Goal: Communication & Community: Share content

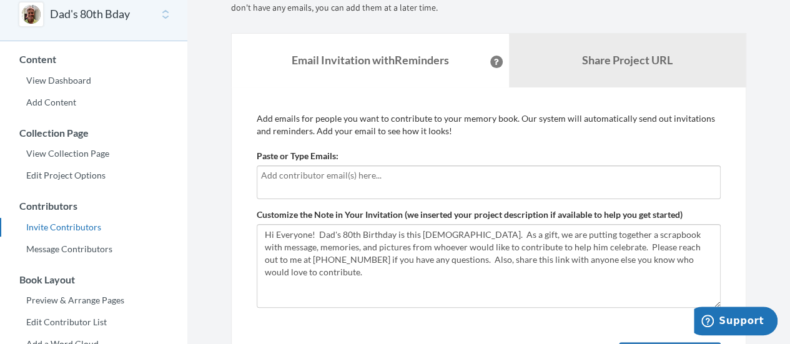
scroll to position [62, 0]
click at [364, 177] on input "text" at bounding box center [488, 176] width 455 height 14
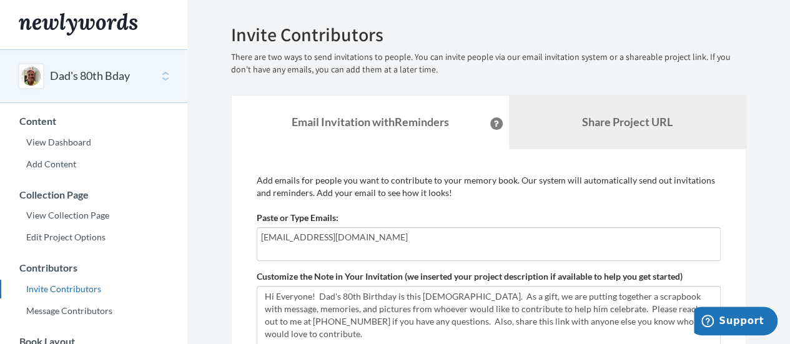
scroll to position [0, 0]
type input "[EMAIL_ADDRESS][DOMAIN_NAME]"
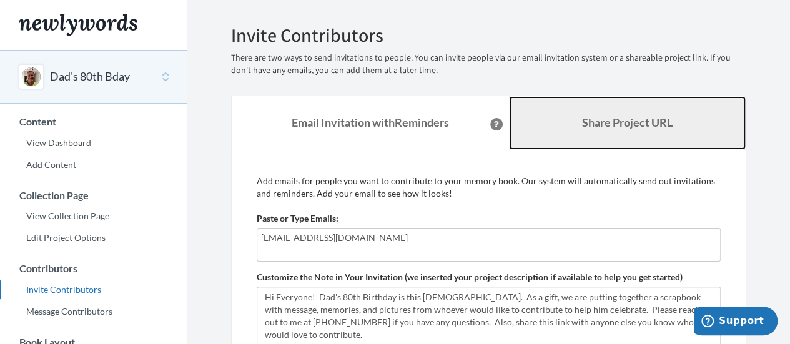
click at [602, 129] on b "Share Project URL" at bounding box center [627, 122] width 91 height 14
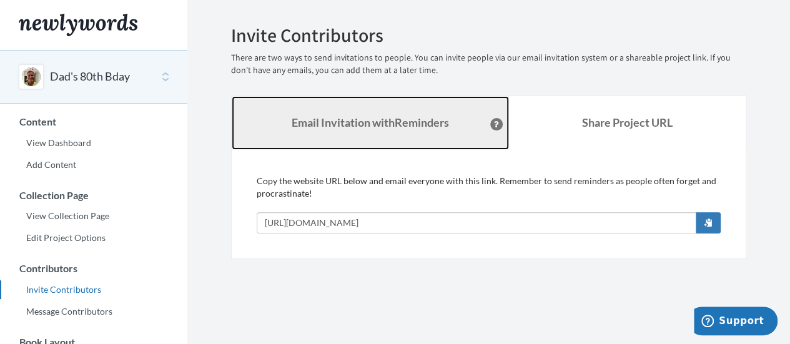
click at [428, 124] on strong "Email Invitation with Reminders" at bounding box center [369, 122] width 157 height 14
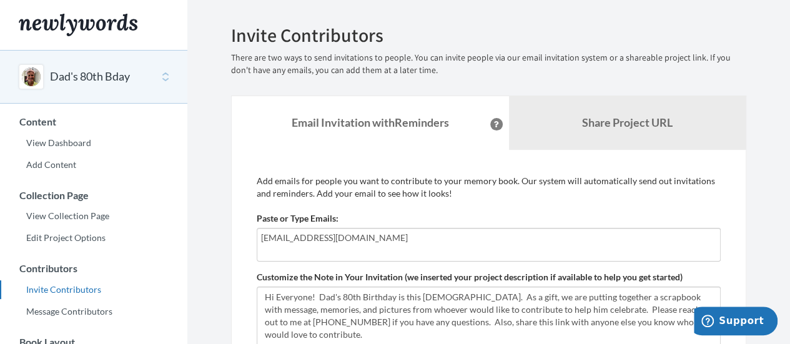
click at [428, 237] on input "[EMAIL_ADDRESS][DOMAIN_NAME]" at bounding box center [488, 238] width 455 height 14
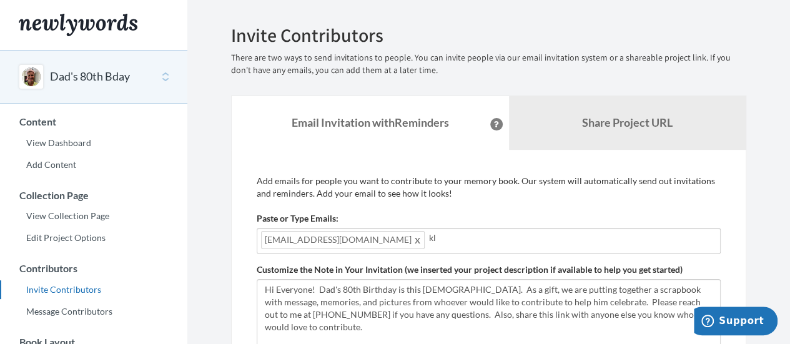
type input "[EMAIL_ADDRESS][DOMAIN_NAME]"
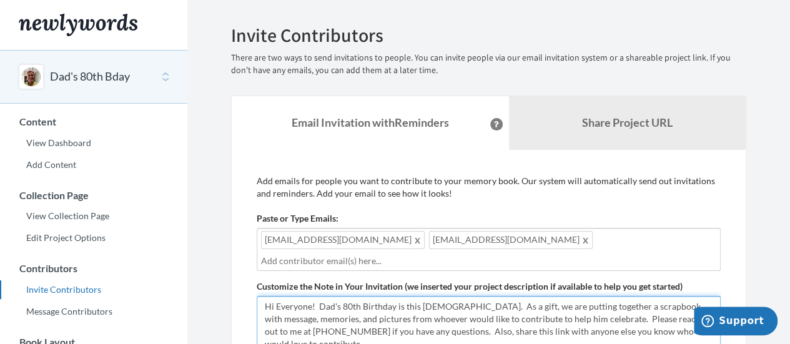
click at [596, 321] on textarea "Hi Everyone! Dad's 80th Birthday is this Oct 18. As a gift, we are putting toge…" at bounding box center [489, 338] width 464 height 84
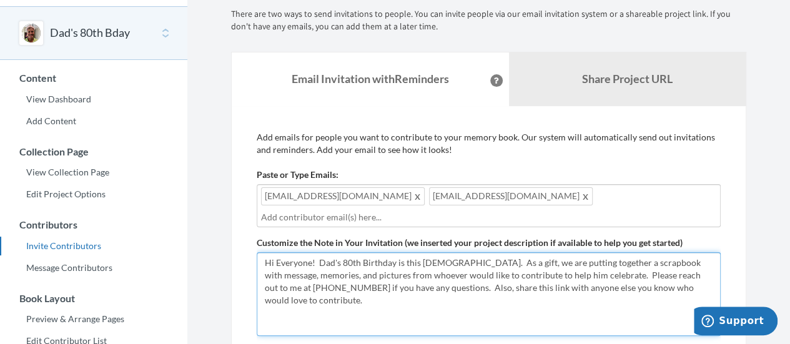
scroll to position [62, 0]
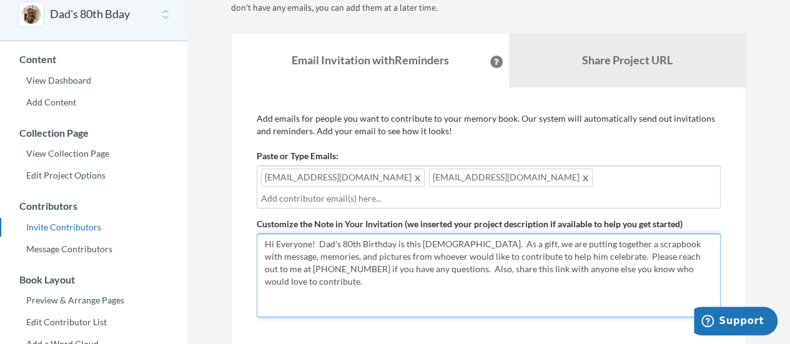
click at [499, 257] on textarea "Hi Everyone! Dad's 80th Birthday is this Oct 18. As a gift, we are putting toge…" at bounding box center [489, 275] width 464 height 84
click at [442, 255] on textarea "Hi Everyone! Dad's 80th Birthday is this Oct 18. As a gift, we are putting toge…" at bounding box center [489, 275] width 464 height 84
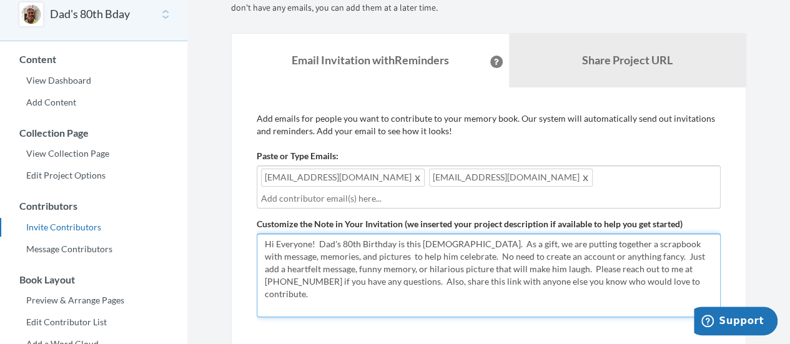
type textarea "Hi Everyone! Dad's 80th Birthday is this Oct 18. As a gift, we are putting toge…"
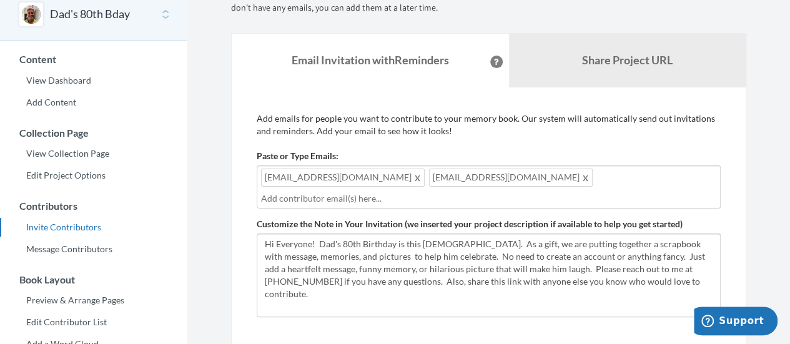
click at [554, 182] on div "naomi288@gmail.com klwilson@writeme.com" at bounding box center [489, 186] width 464 height 43
click at [536, 173] on div "naomi288@gmail.com klwilson@writeme.com" at bounding box center [489, 186] width 464 height 43
type input "kah"
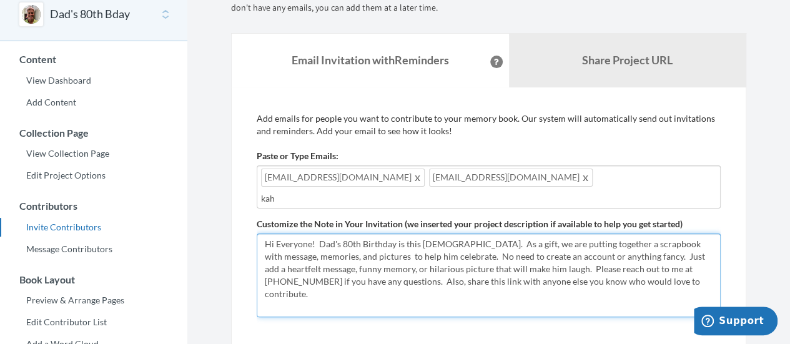
click at [478, 280] on textarea "Hi Everyone! Dad's 80th Birthday is this Oct 18. As a gift, we are putting toge…" at bounding box center [489, 275] width 464 height 84
click at [414, 279] on textarea "Hi Everyone! Dad's 80th Birthday is this Oct 18. As a gift, we are putting toge…" at bounding box center [489, 275] width 464 height 84
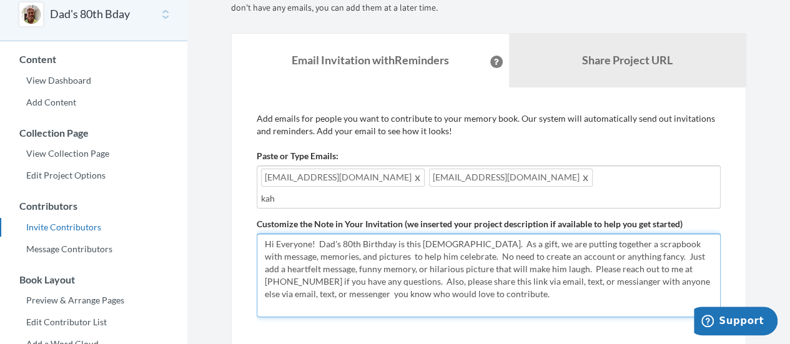
click at [682, 282] on textarea "Hi Everyone! Dad's 80th Birthday is this Oct 18. As a gift, we are putting toge…" at bounding box center [489, 275] width 464 height 84
click at [595, 281] on textarea "Hi Everyone! Dad's 80th Birthday is this Oct 18. As a gift, we are putting toge…" at bounding box center [489, 275] width 464 height 84
click at [506, 302] on textarea "Hi Everyone! Dad's 80th Birthday is this Oct 18. As a gift, we are putting toge…" at bounding box center [489, 275] width 464 height 84
type textarea "Hi Everyone! Dad's 80th Birthday is this [DEMOGRAPHIC_DATA]. As a gift, we are …"
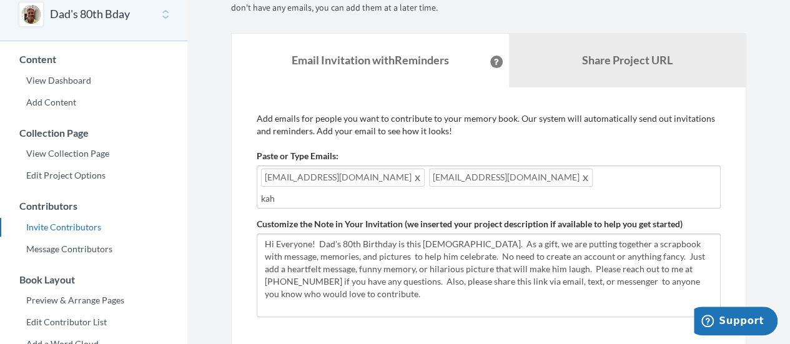
click at [416, 195] on input "kah" at bounding box center [488, 199] width 455 height 14
type input "k"
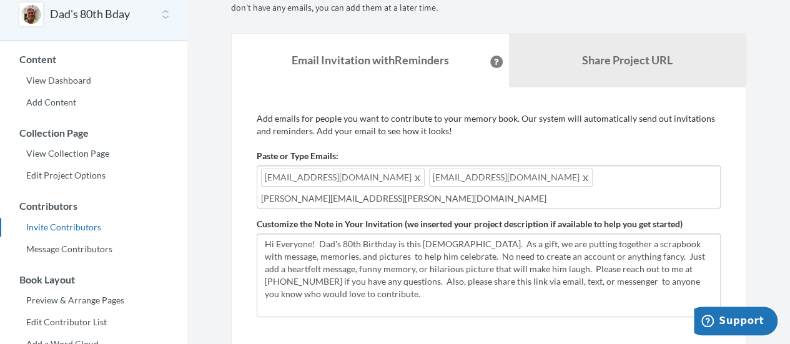
type input "[PERSON_NAME][EMAIL_ADDRESS][PERSON_NAME][DOMAIN_NAME]"
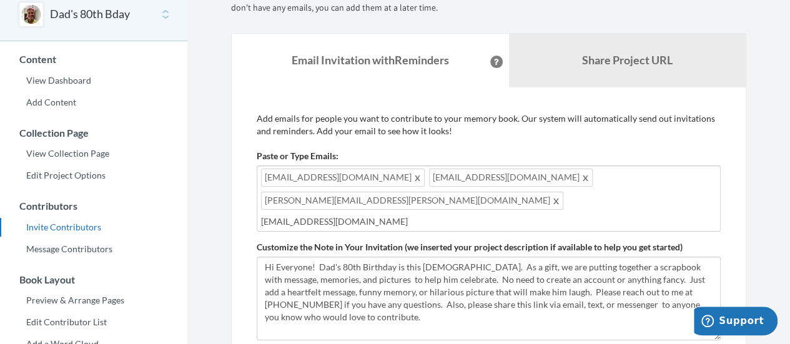
type input "[EMAIL_ADDRESS][DOMAIN_NAME]"
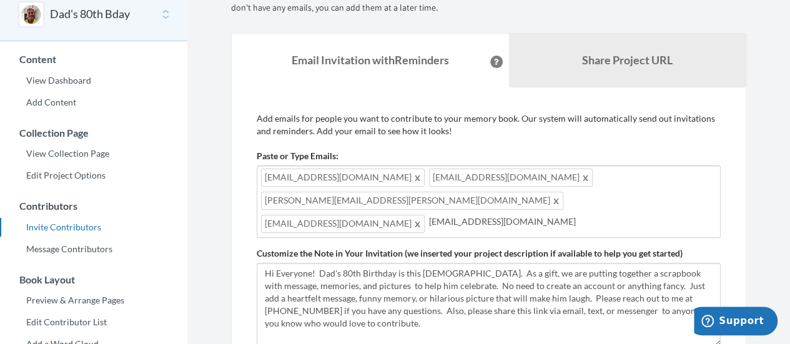
type input "GRHampton703@aol.com"
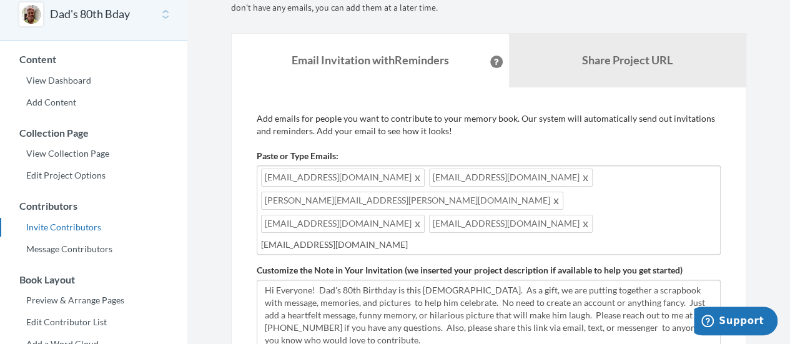
type input "[EMAIL_ADDRESS][DOMAIN_NAME]"
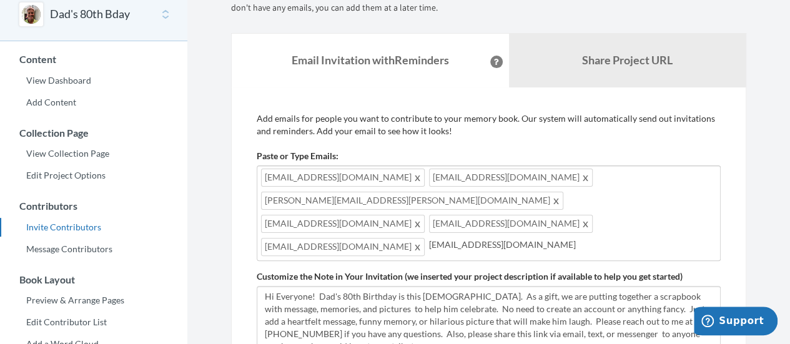
type input "[EMAIL_ADDRESS][DOMAIN_NAME]"
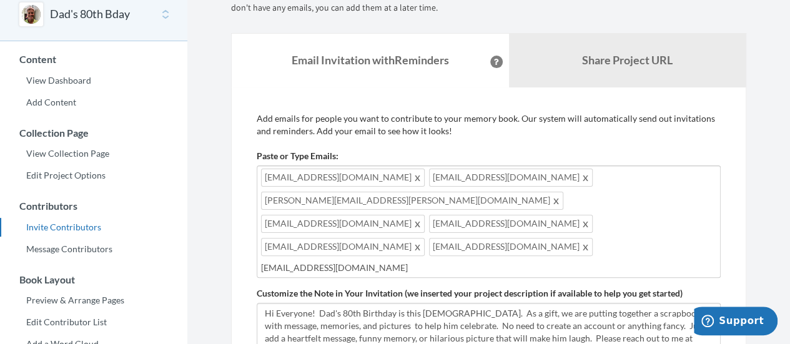
type input "[EMAIL_ADDRESS][DOMAIN_NAME]"
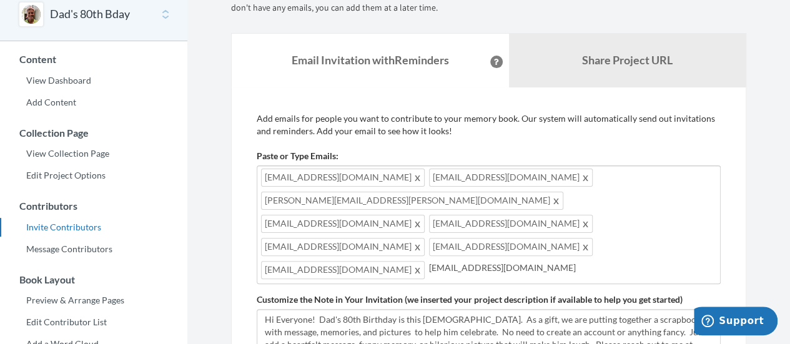
type input "[EMAIL_ADDRESS][DOMAIN_NAME]"
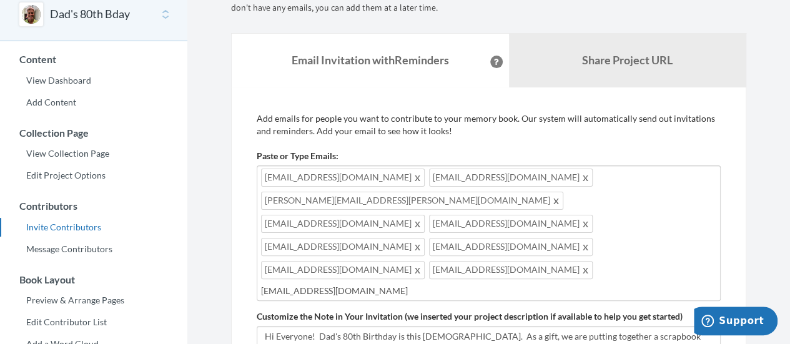
type input "[EMAIL_ADDRESS][DOMAIN_NAME]"
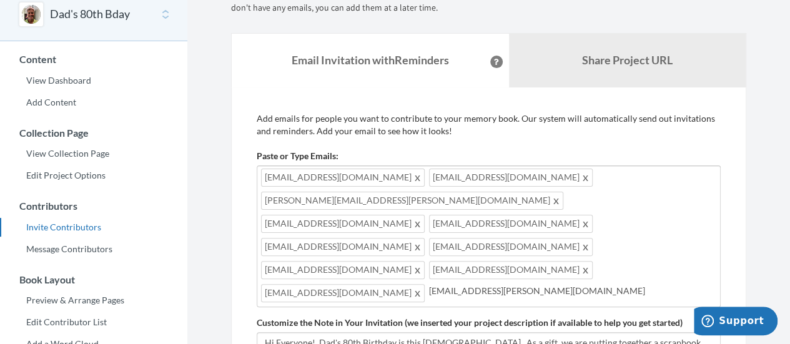
type input "[EMAIL_ADDRESS][PERSON_NAME][DOMAIN_NAME]"
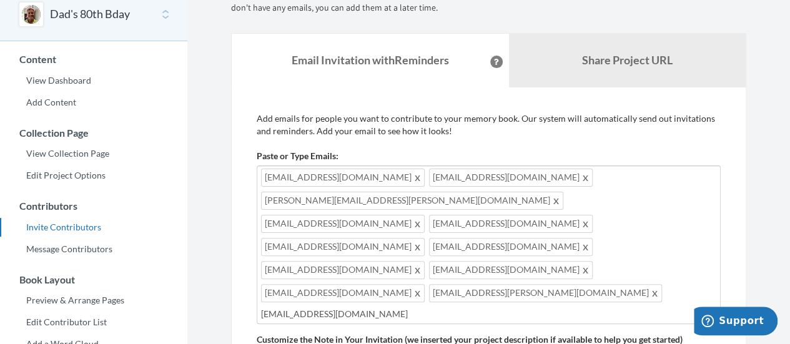
type input "BISHRO@aol.com"
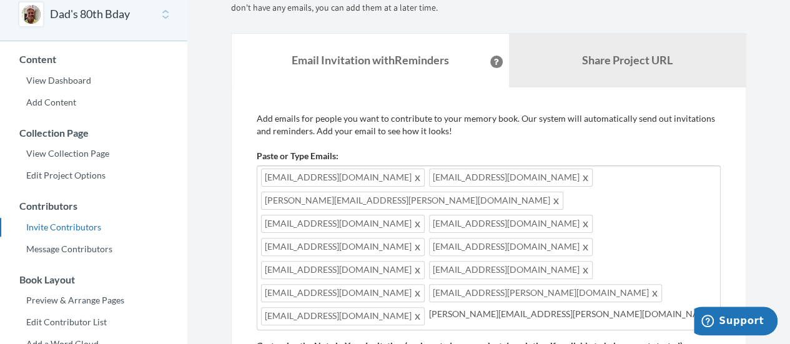
type input "Ronald.Bishop@lfg.com"
click at [483, 307] on input "Ronald.Bishop@lfg.com" at bounding box center [572, 314] width 287 height 14
drag, startPoint x: 512, startPoint y: 238, endPoint x: 519, endPoint y: 240, distance: 7.7
click at [512, 307] on input "Ronald.Bishop@lfg.com" at bounding box center [572, 314] width 287 height 14
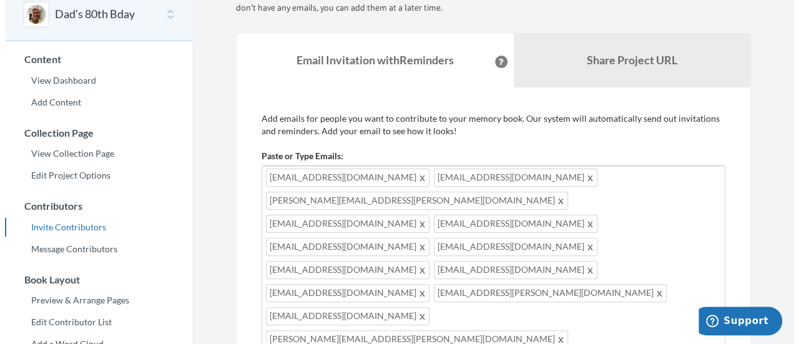
scroll to position [250, 0]
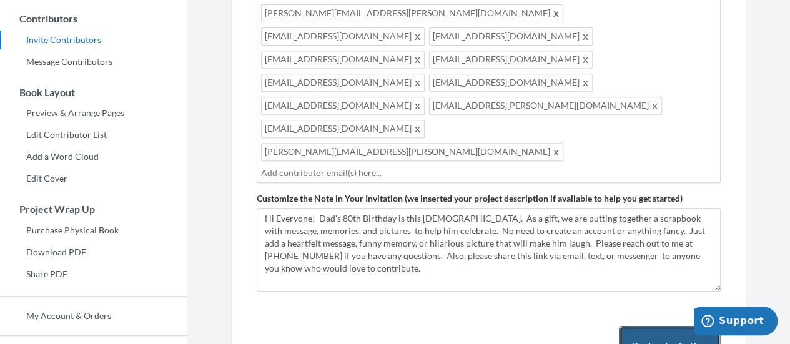
click at [647, 326] on button "Review Invitation" at bounding box center [670, 346] width 102 height 41
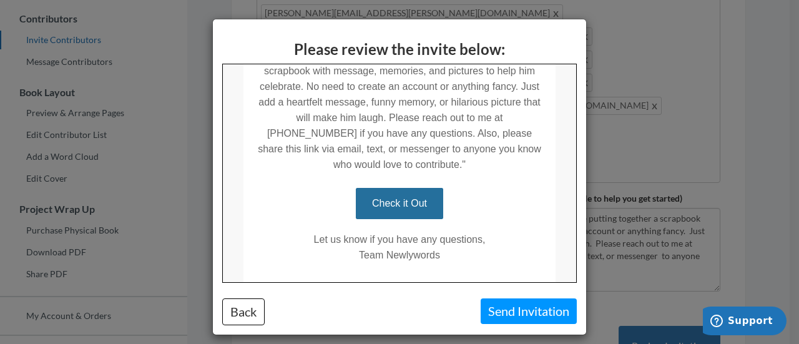
scroll to position [366, 0]
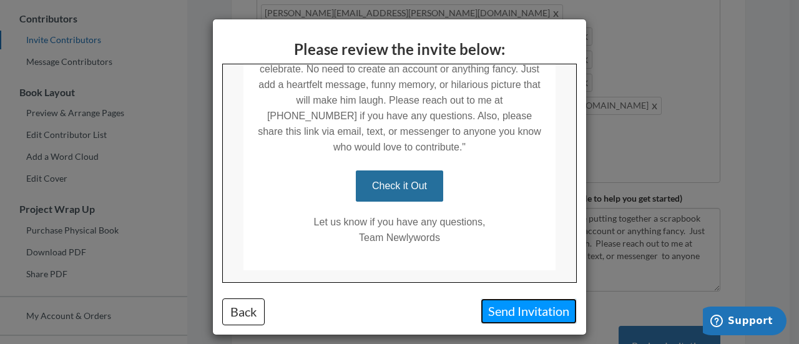
click at [492, 310] on button "Send Invitation" at bounding box center [529, 311] width 96 height 26
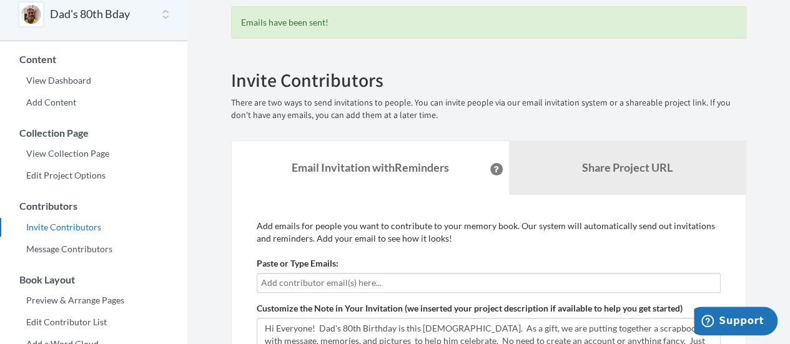
scroll to position [0, 0]
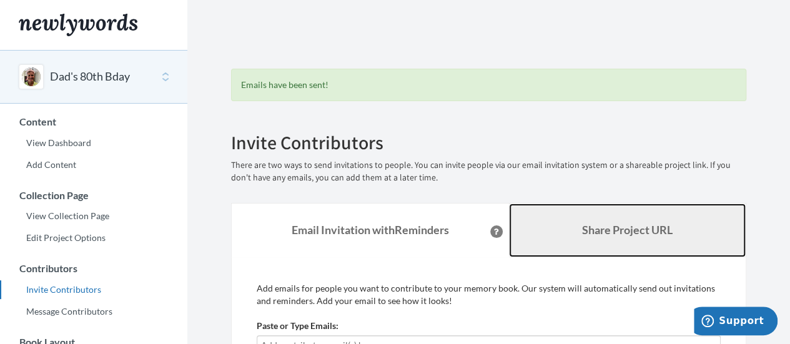
click at [574, 239] on link "Share Project URL" at bounding box center [627, 230] width 237 height 54
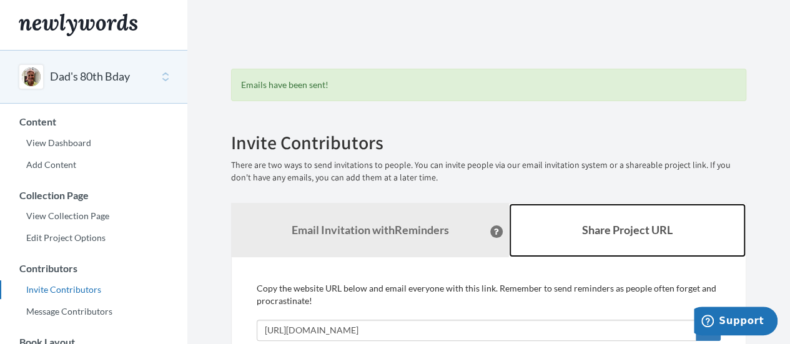
scroll to position [62, 0]
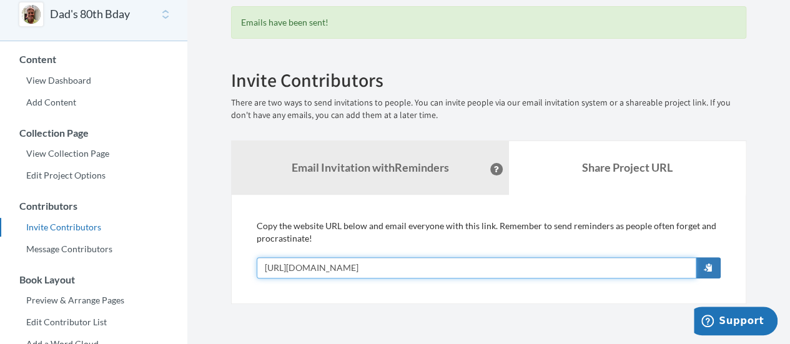
click at [551, 269] on input "[URL][DOMAIN_NAME]" at bounding box center [476, 267] width 439 height 21
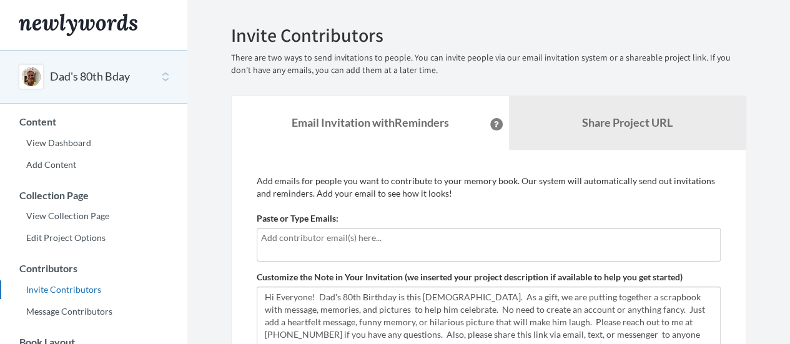
click at [278, 242] on input "text" at bounding box center [488, 238] width 455 height 14
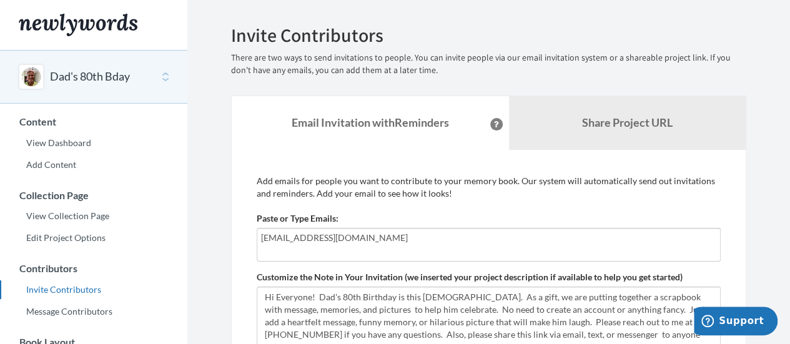
type input "[EMAIL_ADDRESS][DOMAIN_NAME]"
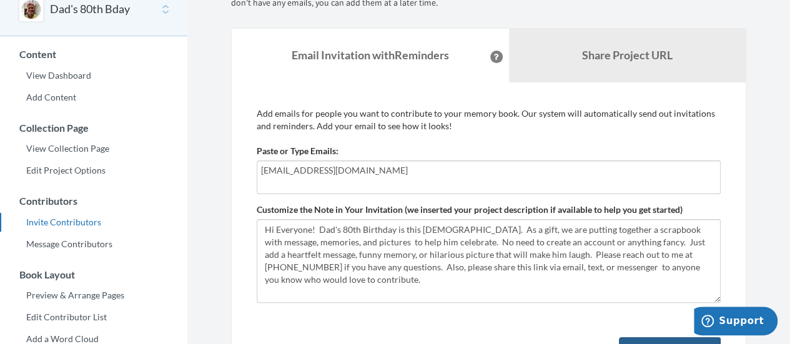
scroll to position [84, 0]
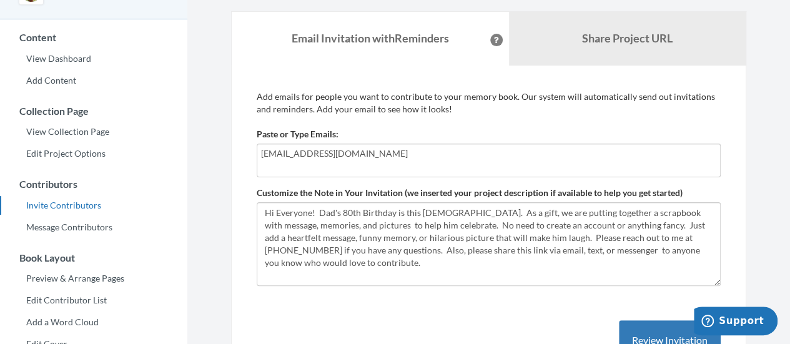
click at [539, 153] on input "[EMAIL_ADDRESS][DOMAIN_NAME]" at bounding box center [488, 154] width 455 height 14
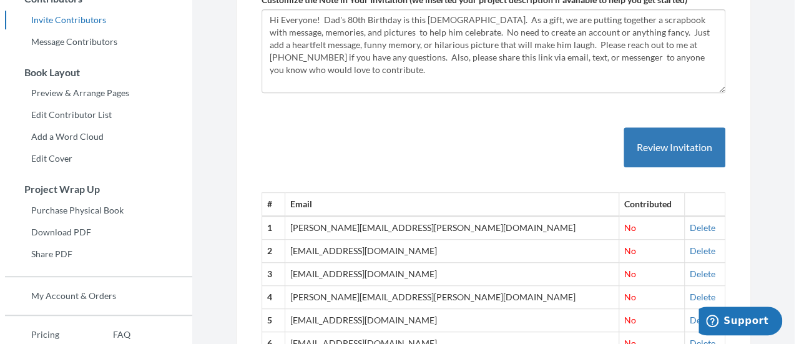
scroll to position [76, 0]
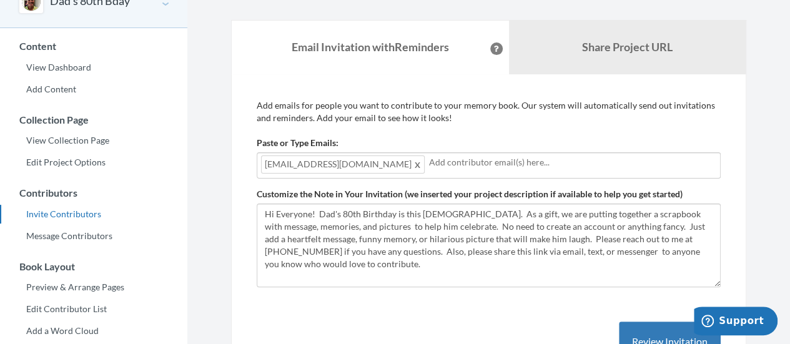
click at [462, 165] on input "text" at bounding box center [572, 162] width 287 height 14
drag, startPoint x: 432, startPoint y: 166, endPoint x: 422, endPoint y: 214, distance: 49.1
click at [432, 169] on div "[EMAIL_ADDRESS][DOMAIN_NAME]" at bounding box center [489, 165] width 464 height 26
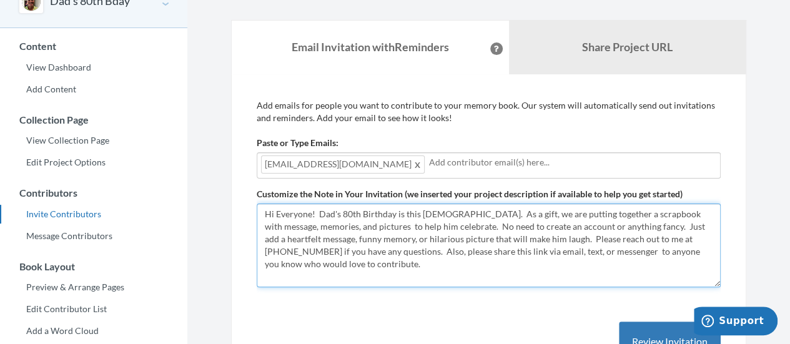
drag, startPoint x: 404, startPoint y: 246, endPoint x: 421, endPoint y: 267, distance: 26.2
click at [404, 248] on textarea "Hi Everyone! Dad's 80th Birthday is this [DEMOGRAPHIC_DATA]. As a gift, we are …" at bounding box center [489, 245] width 464 height 84
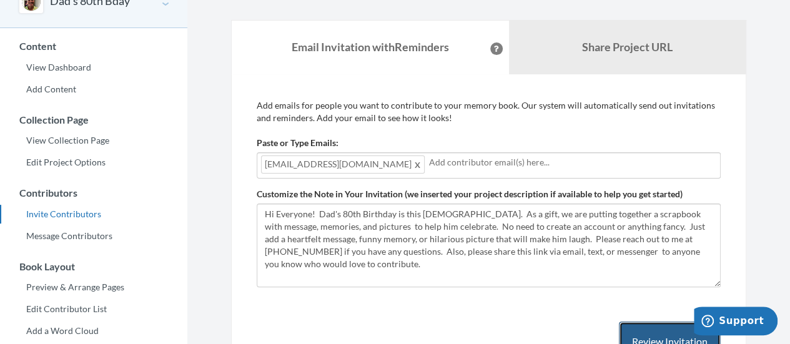
click at [668, 334] on button "Review Invitation" at bounding box center [670, 341] width 102 height 41
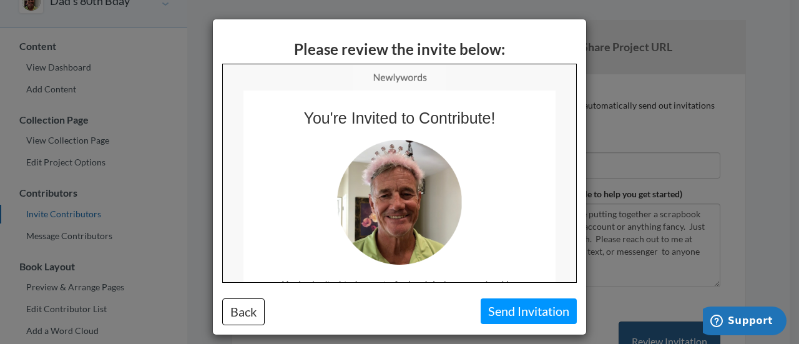
scroll to position [0, 0]
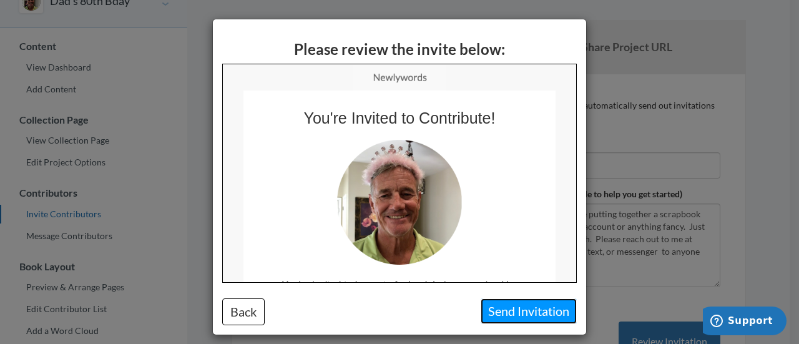
click at [538, 306] on button "Send Invitation" at bounding box center [529, 311] width 96 height 26
